Goal: Information Seeking & Learning: Learn about a topic

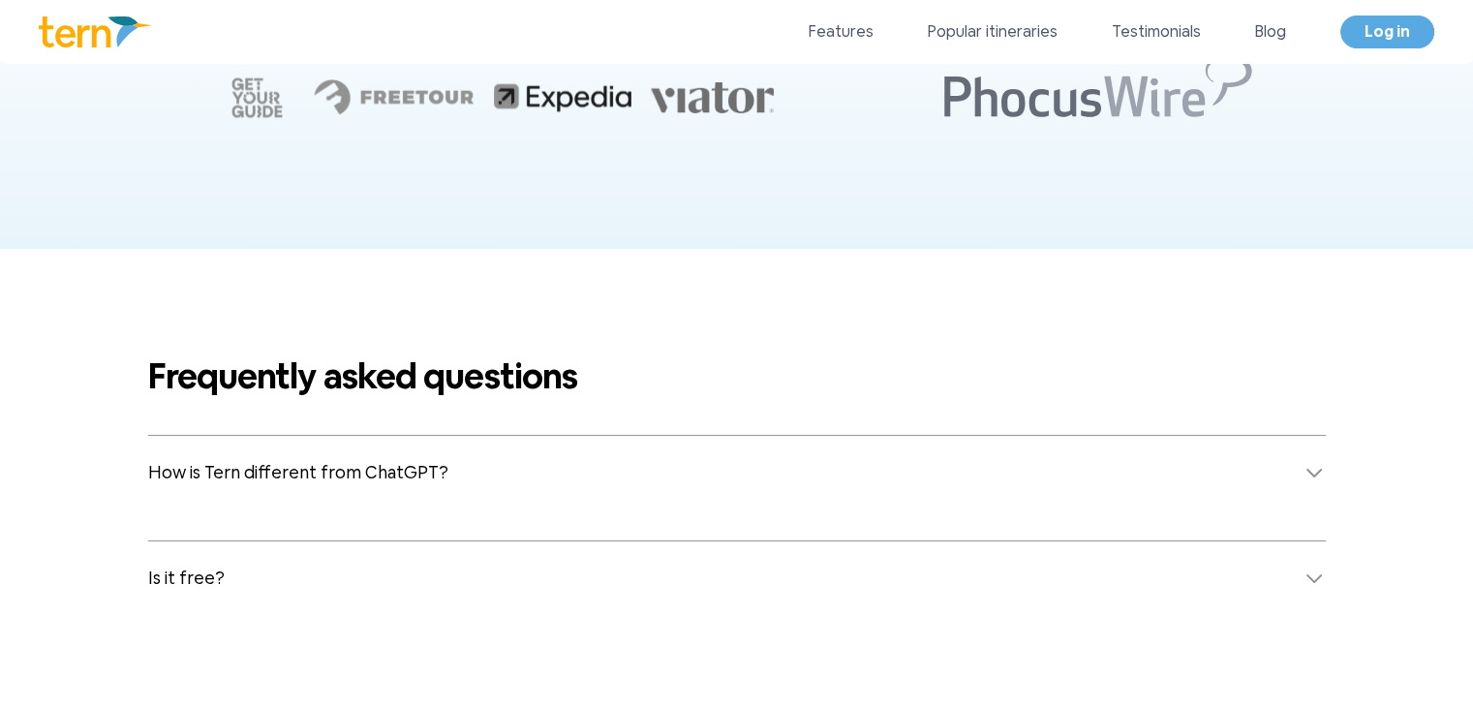
scroll to position [7576, 0]
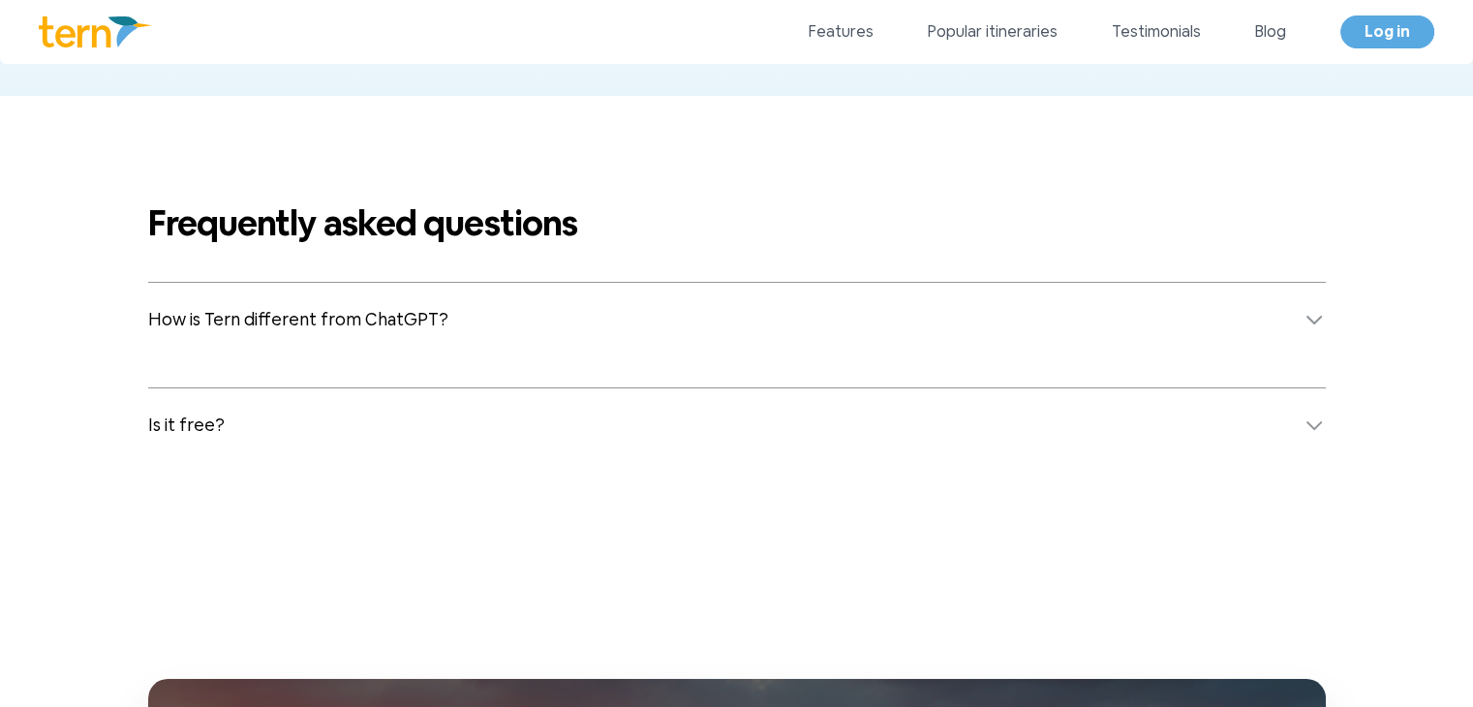
click at [779, 301] on button "How is Tern different from ChatGPT?" at bounding box center [737, 320] width 1178 height 74
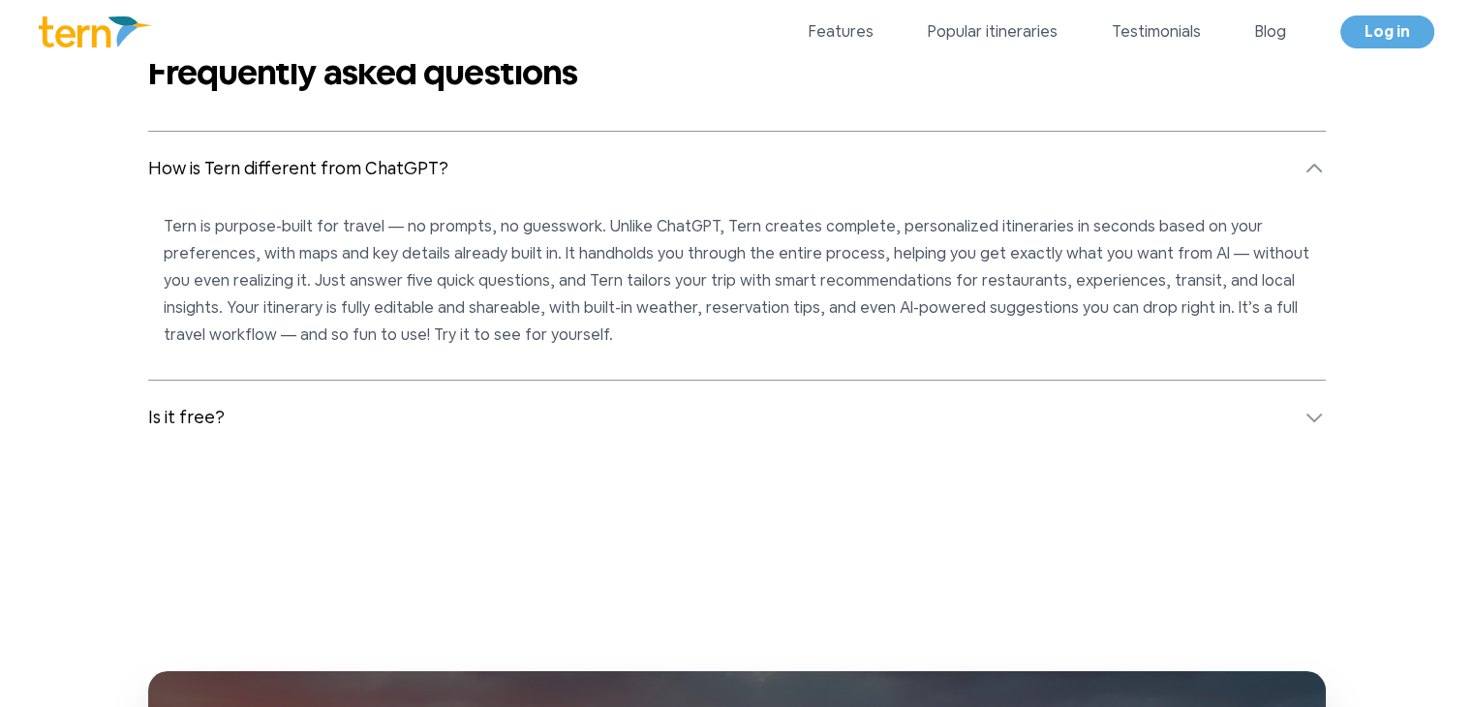
scroll to position [7760, 0]
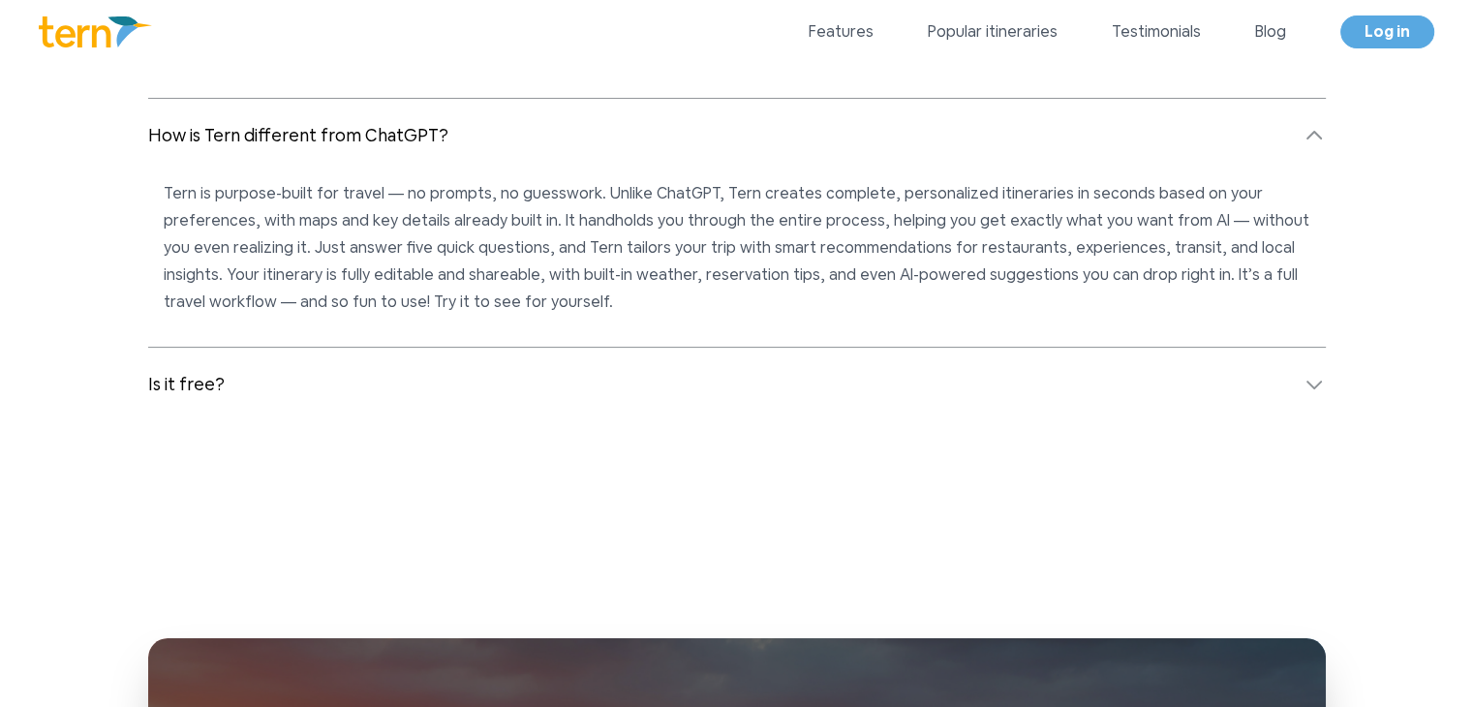
click at [769, 348] on button "Is it free?" at bounding box center [737, 385] width 1178 height 74
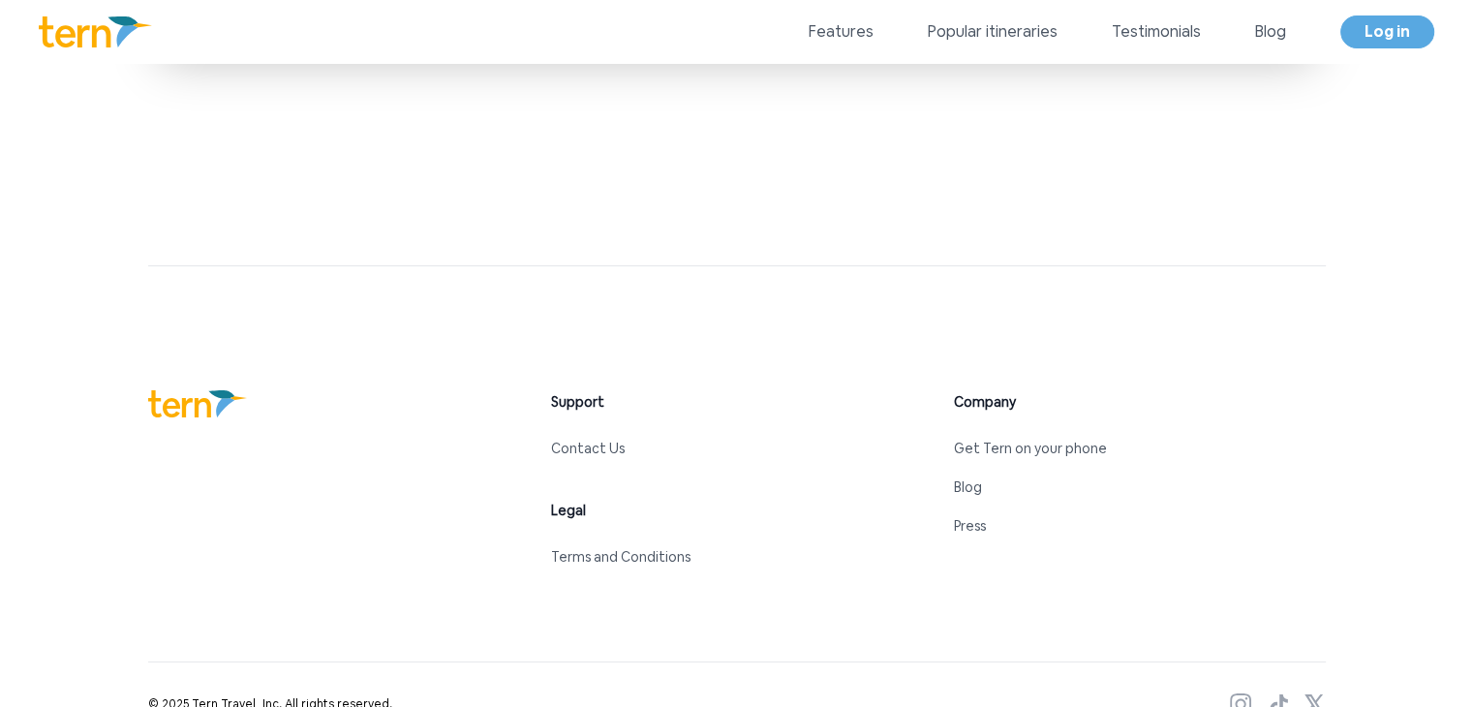
scroll to position [9178, 0]
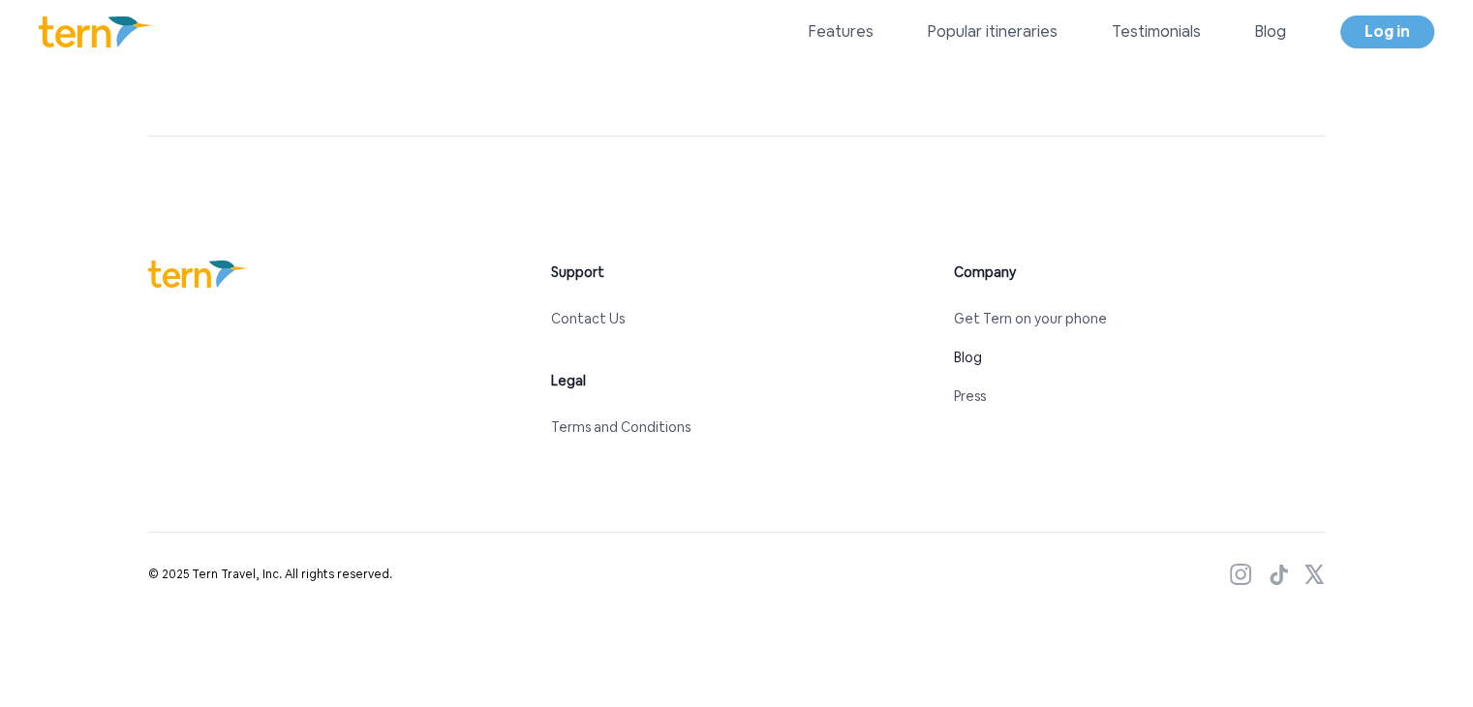
click at [976, 356] on link "Blog" at bounding box center [968, 357] width 28 height 17
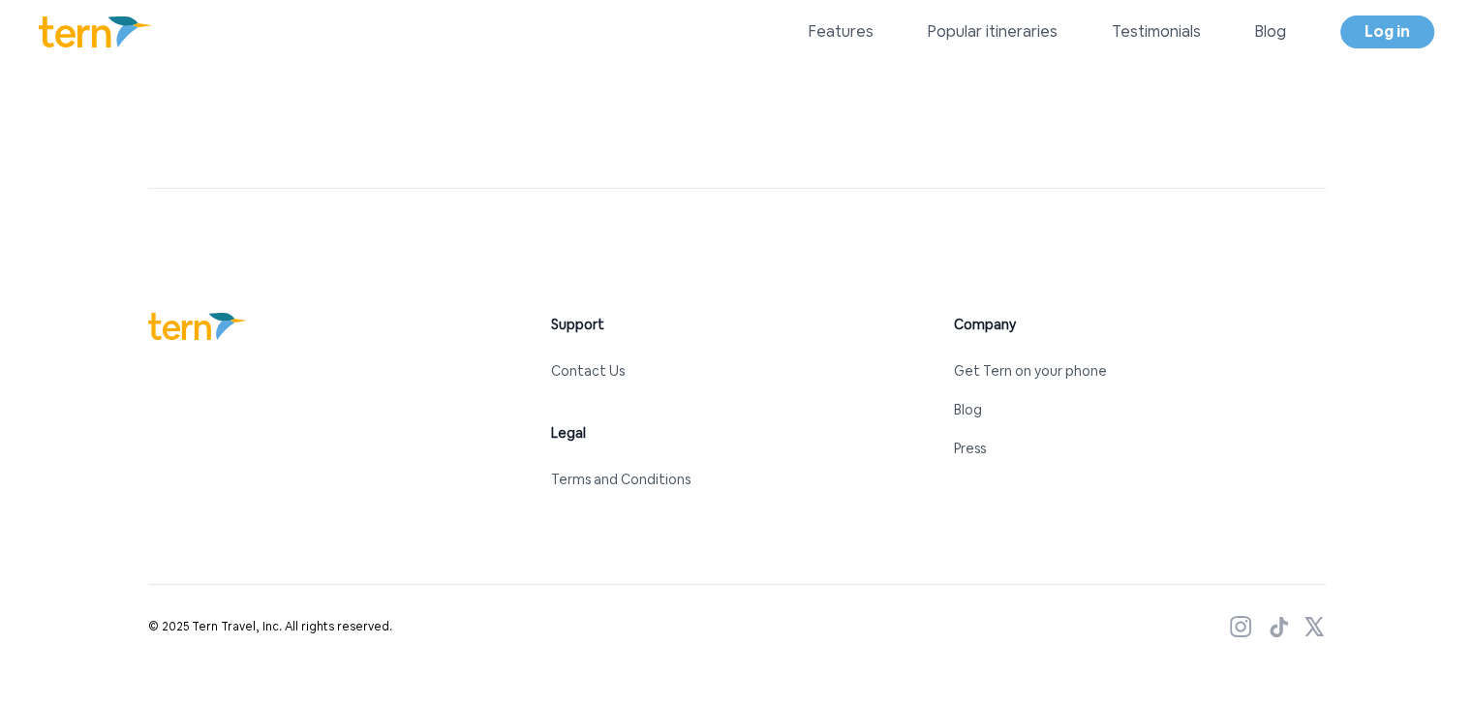
scroll to position [9127, 0]
click at [957, 452] on link "Press" at bounding box center [970, 447] width 32 height 17
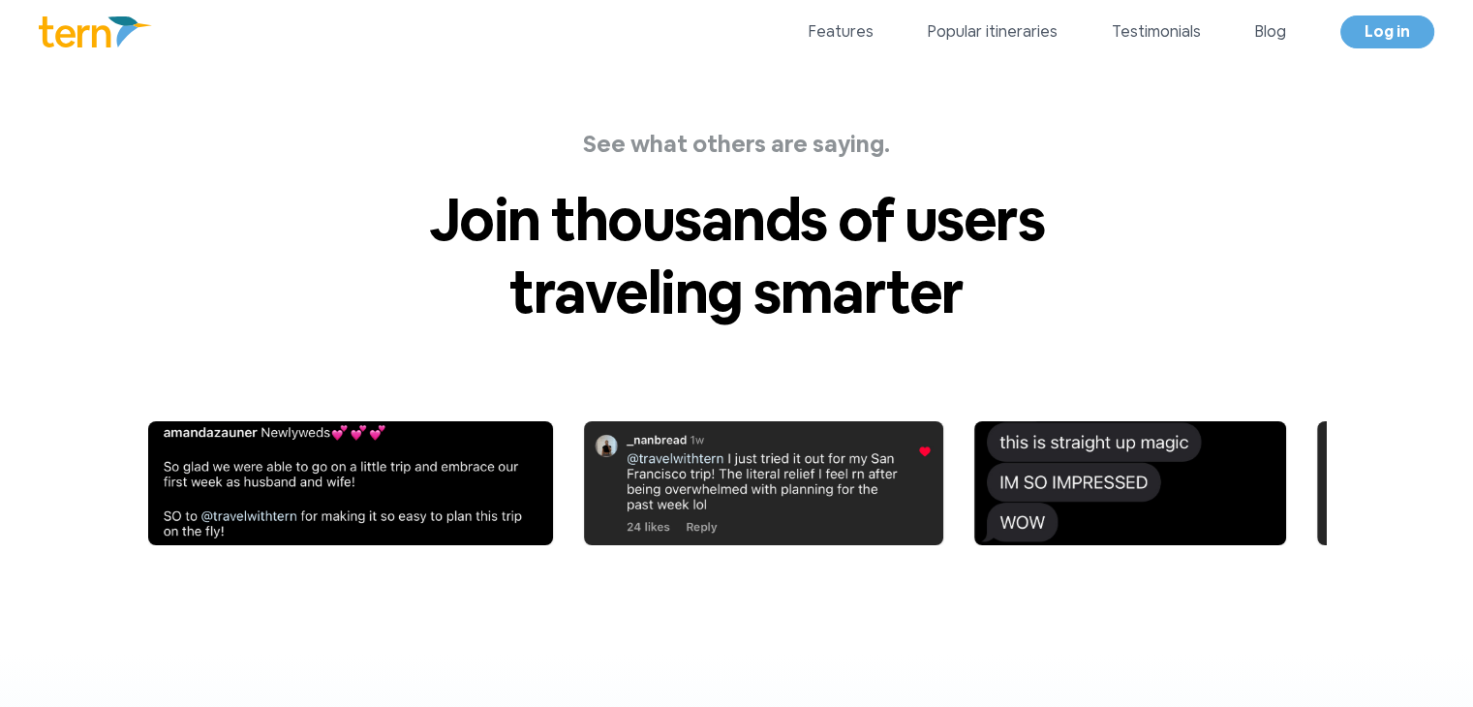
scroll to position [6318, 0]
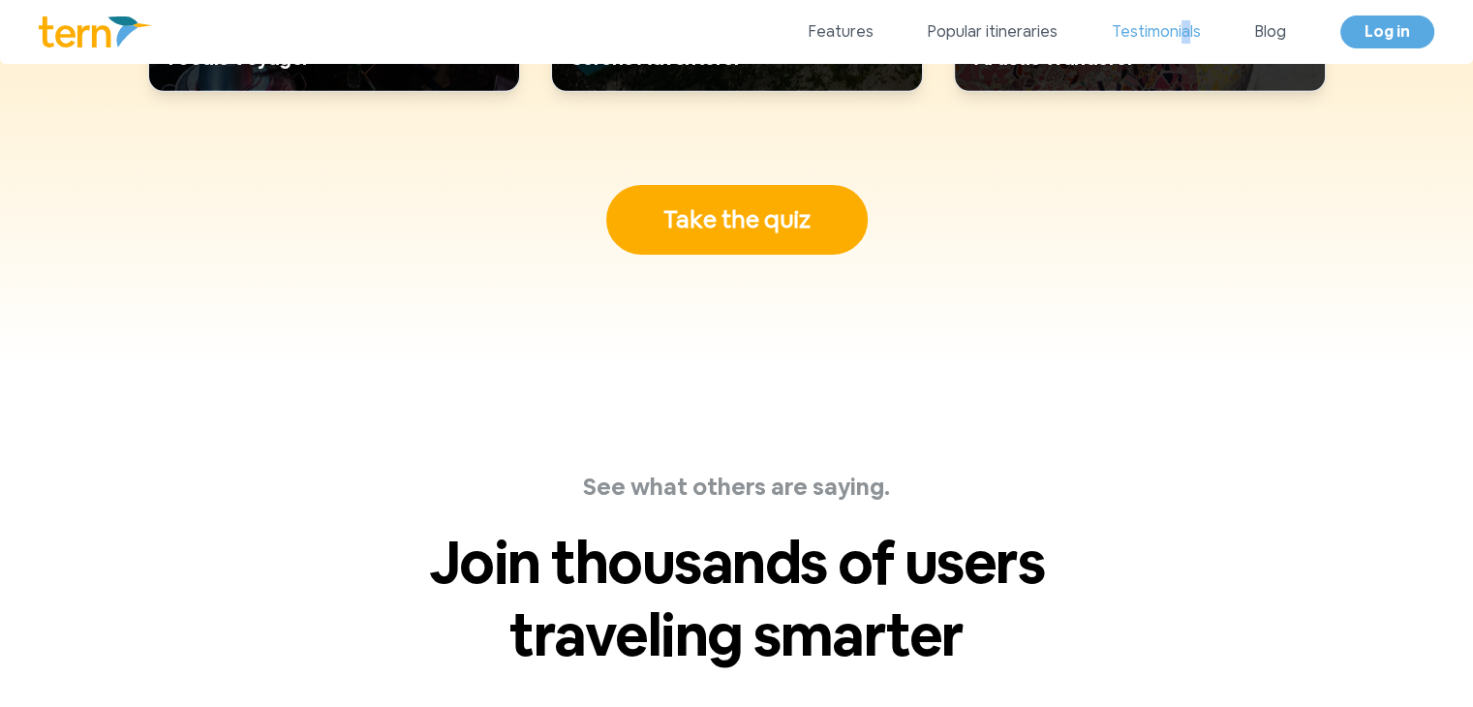
drag, startPoint x: 1180, startPoint y: 49, endPoint x: 1182, endPoint y: 19, distance: 30.1
click at [1182, 19] on div "Features Popular itineraries Testimonials Blog Log in Log in Open menu" at bounding box center [736, 32] width 1473 height 64
click at [1182, 20] on link "Testimonials" at bounding box center [1156, 31] width 89 height 23
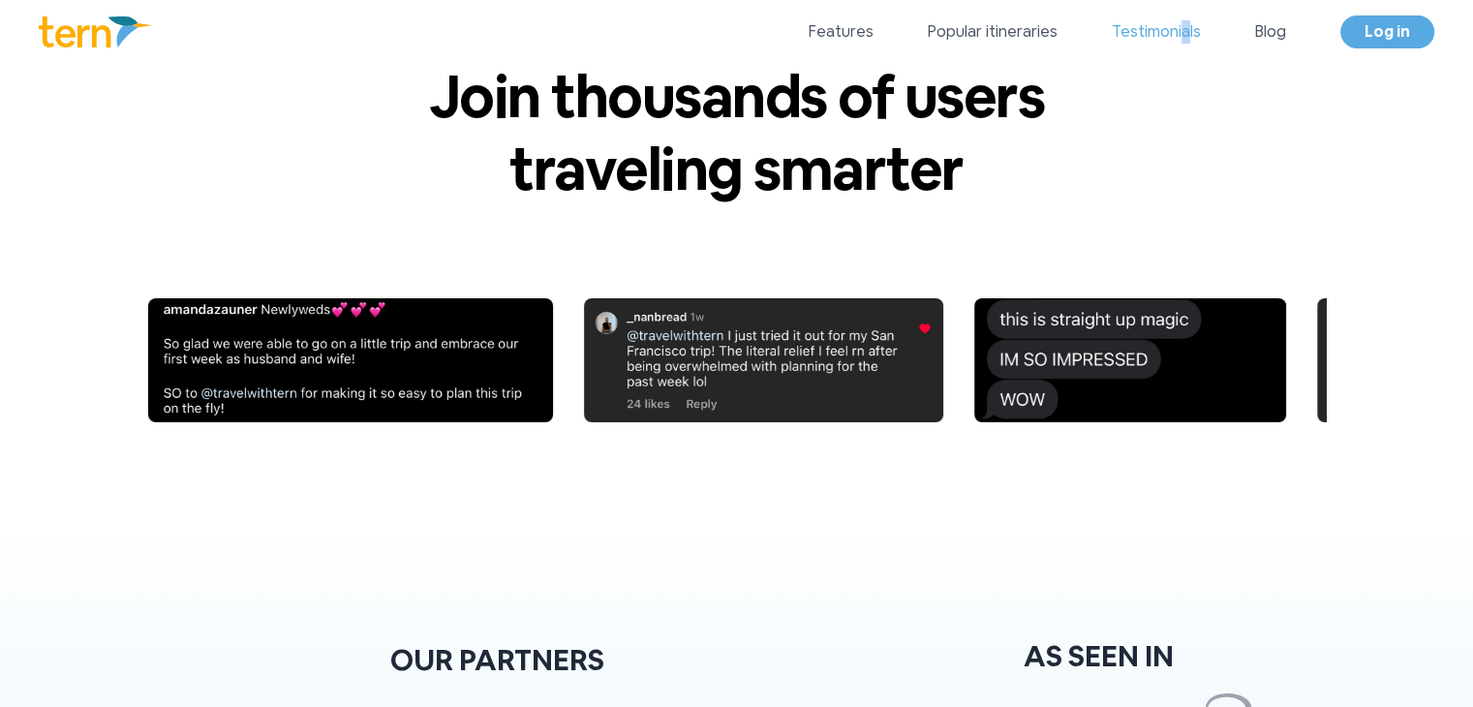
scroll to position [6788, 0]
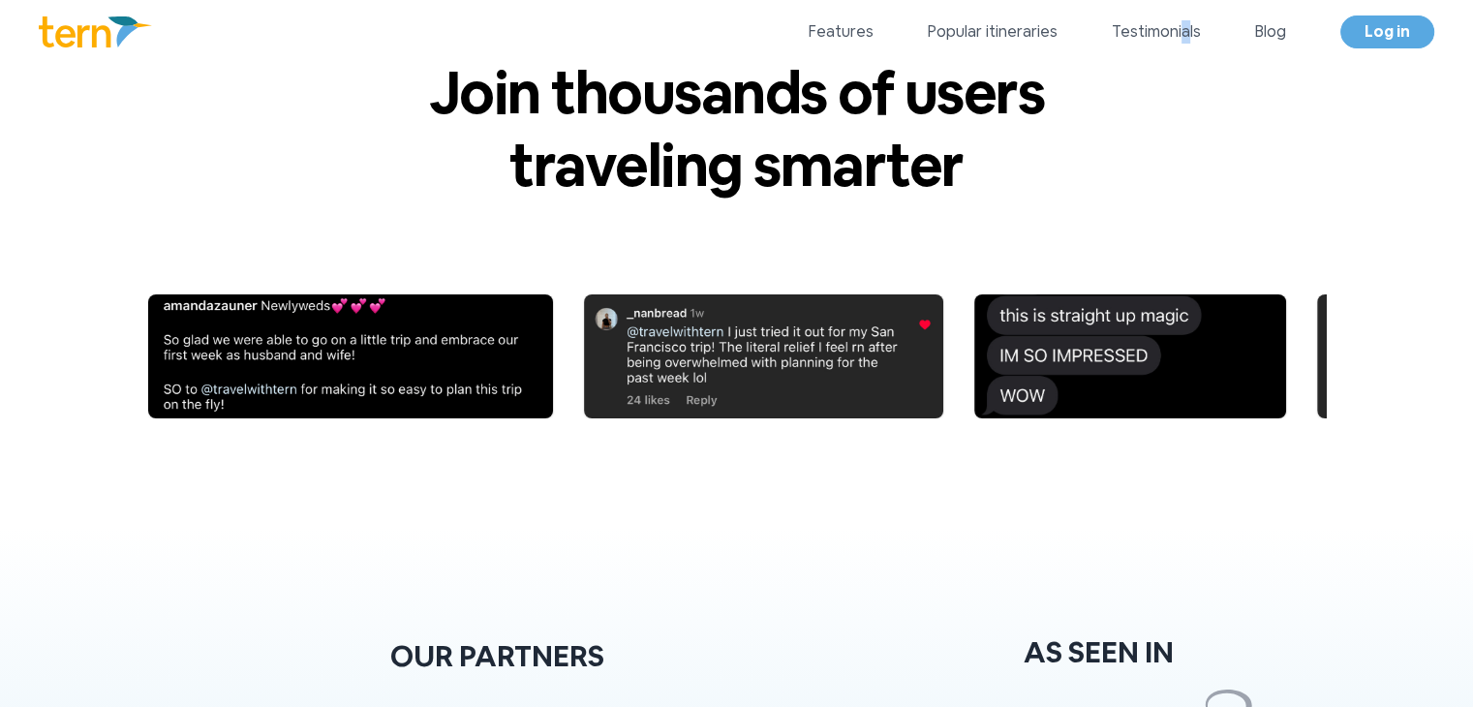
click at [678, 372] on img at bounding box center [759, 356] width 359 height 124
click at [678, 372] on img at bounding box center [662, 356] width 359 height 124
click at [678, 372] on img at bounding box center [743, 356] width 359 height 124
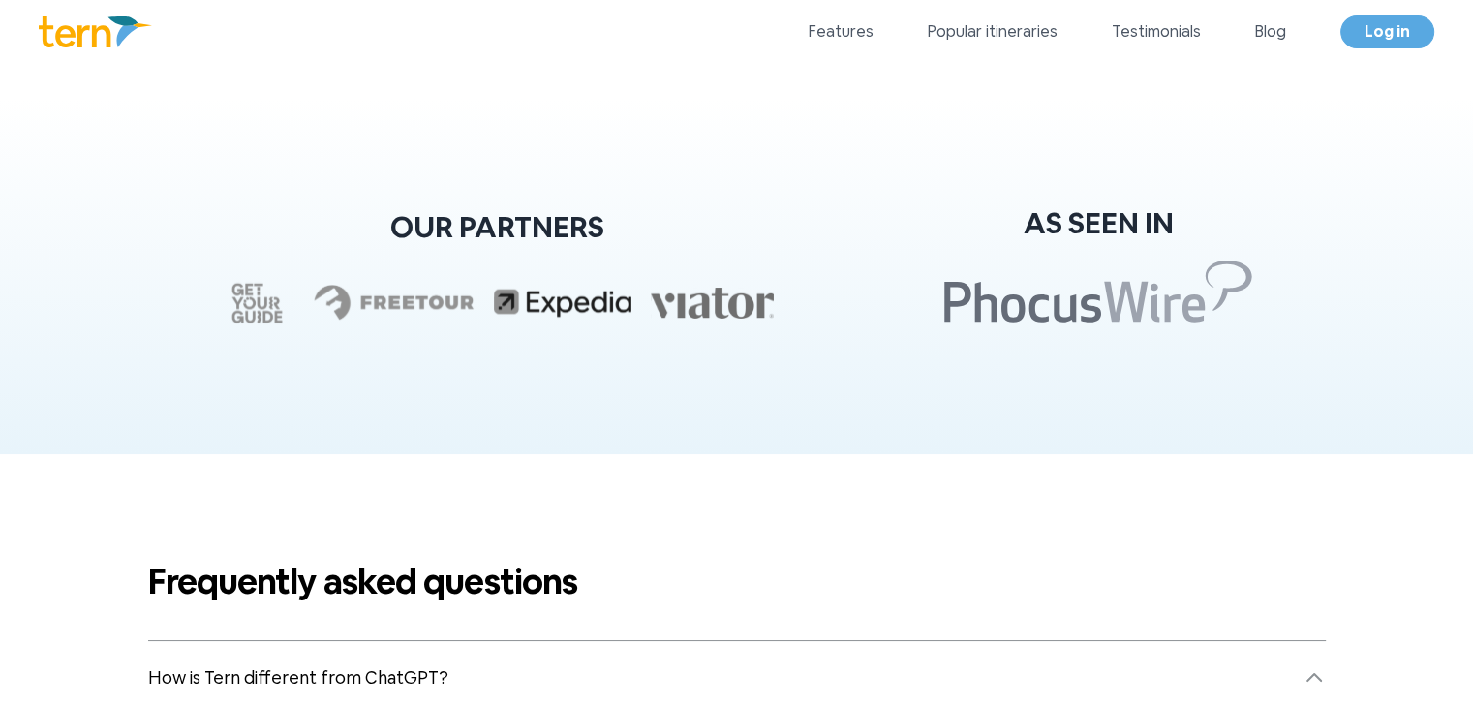
click at [1070, 385] on div "OUR PARTNERS AS SEEN IN" at bounding box center [736, 276] width 1473 height 356
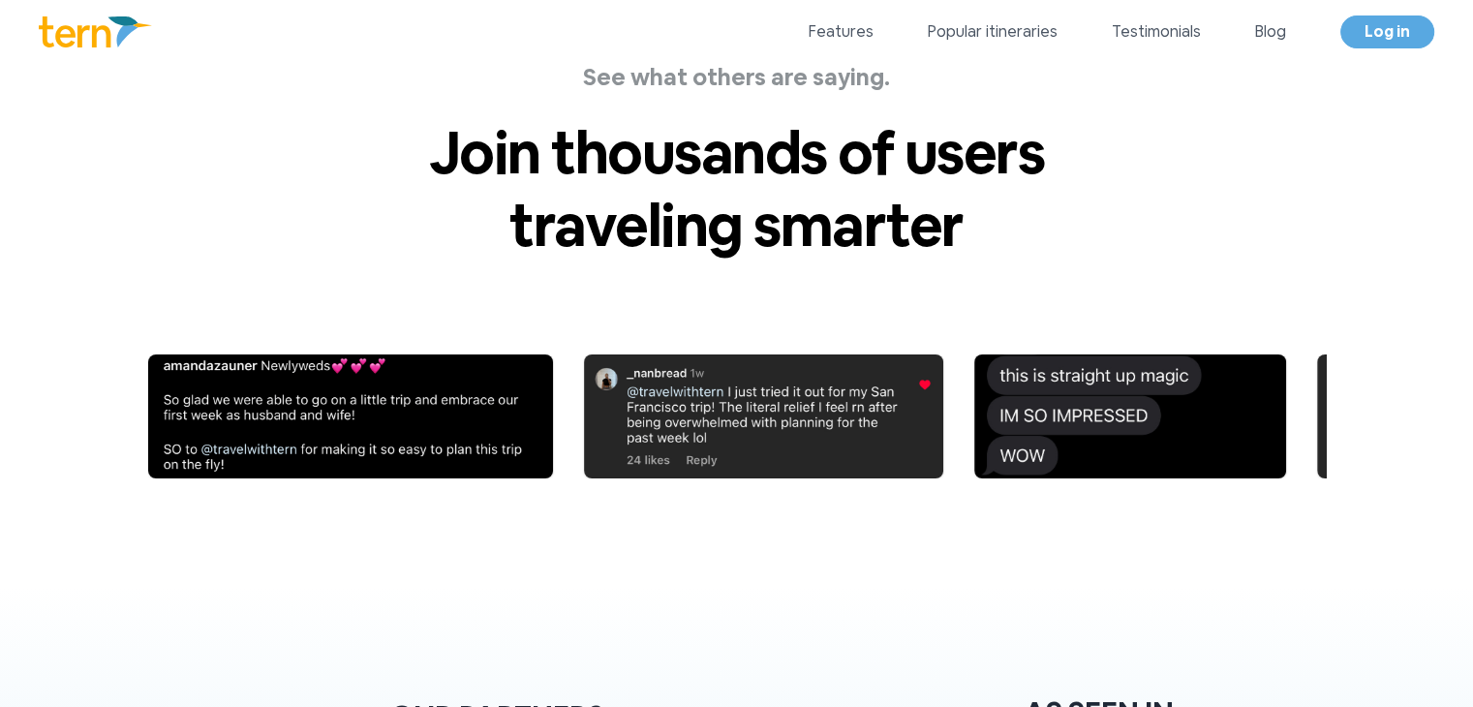
scroll to position [6724, 0]
